Goal: Check status: Check status

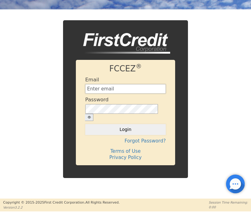
type input "[EMAIL_ADDRESS][DOMAIN_NAME]"
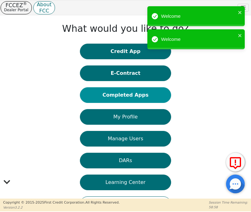
click at [133, 97] on button "Completed Apps" at bounding box center [125, 95] width 91 height 16
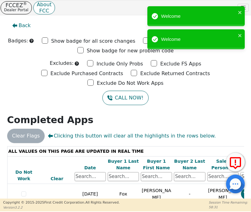
click at [173, 115] on h2 "Completed Apps" at bounding box center [125, 120] width 237 height 11
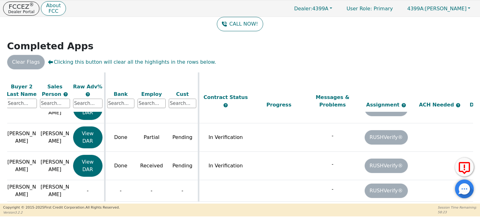
scroll to position [460, 219]
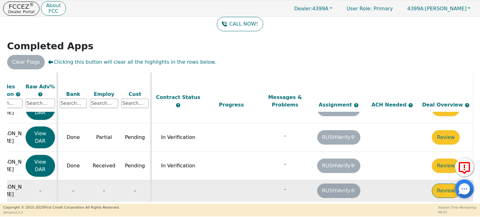
click at [251, 184] on button "Review" at bounding box center [446, 191] width 28 height 14
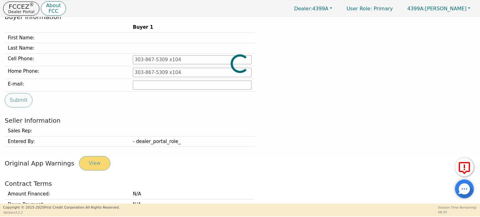
type input "[PHONE_NUMBER]"
type input "[EMAIL_ADDRESS][DOMAIN_NAME]"
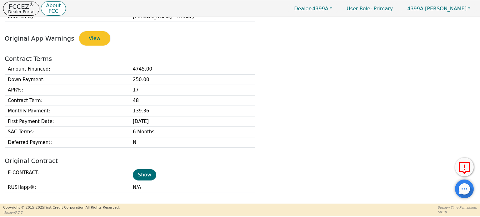
scroll to position [296, 0]
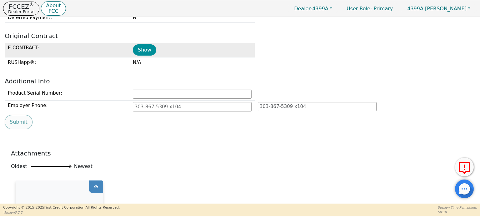
click at [141, 47] on button "Show" at bounding box center [144, 49] width 23 height 11
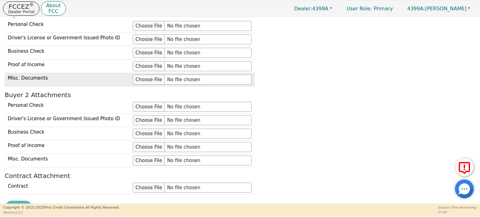
scroll to position [561, 0]
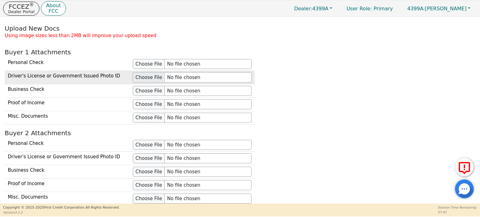
click at [148, 77] on input "file" at bounding box center [192, 77] width 119 height 10
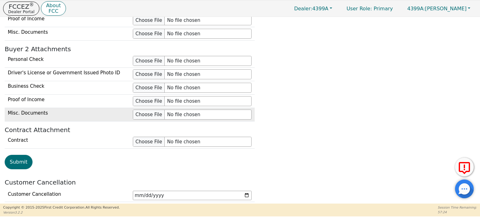
scroll to position [661, 0]
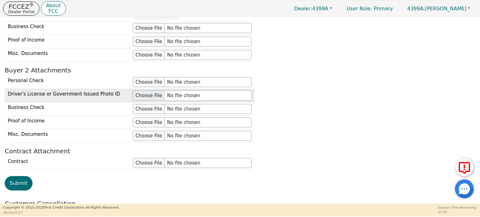
click at [138, 93] on input "file" at bounding box center [192, 96] width 119 height 10
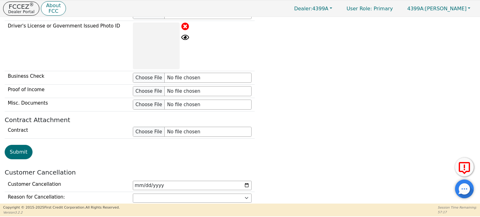
scroll to position [760, 0]
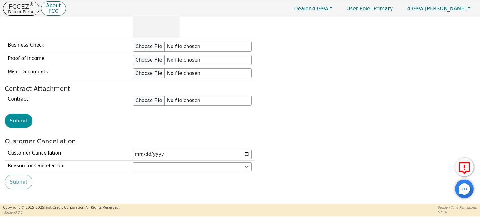
click at [17, 117] on button "Submit" at bounding box center [19, 121] width 28 height 14
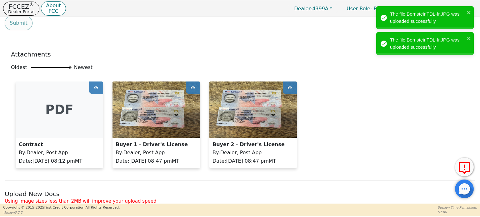
scroll to position [342, 0]
